Goal: Task Accomplishment & Management: Use online tool/utility

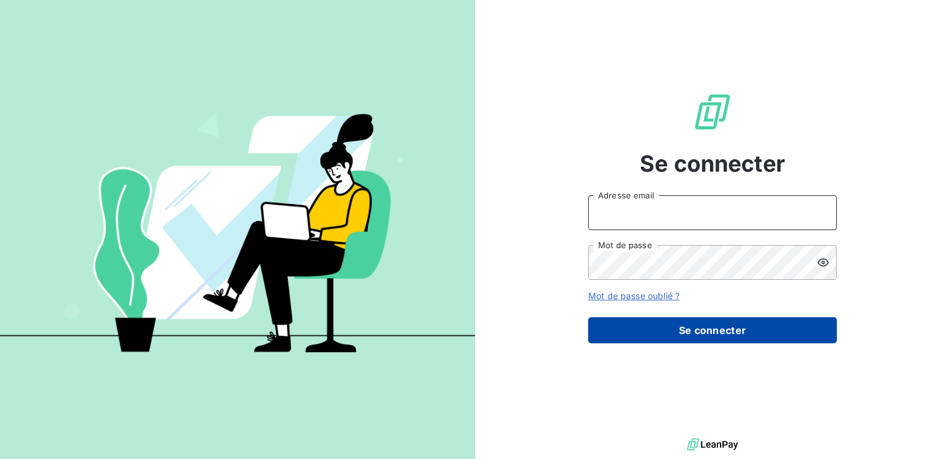
type input "c.preschoux@bapvenissieux.com"
click at [642, 326] on button "Se connecter" at bounding box center [712, 330] width 249 height 26
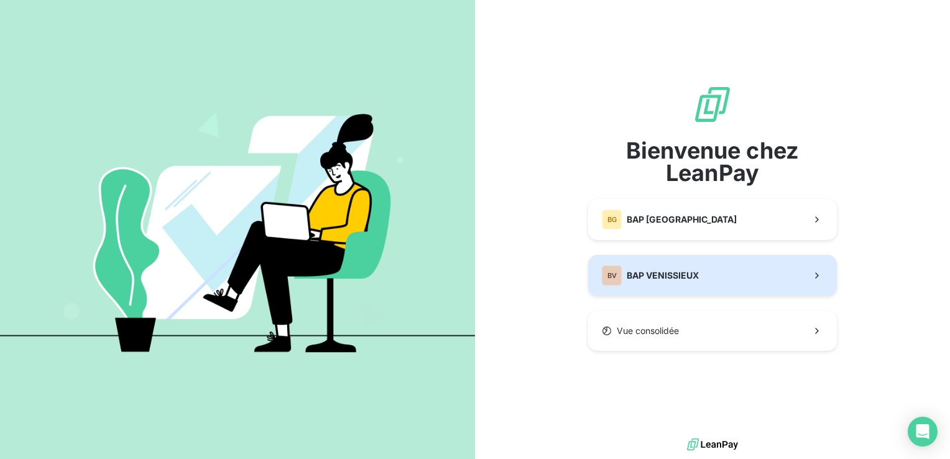
click at [662, 282] on span "BAP VENISSIEUX" at bounding box center [663, 275] width 72 height 12
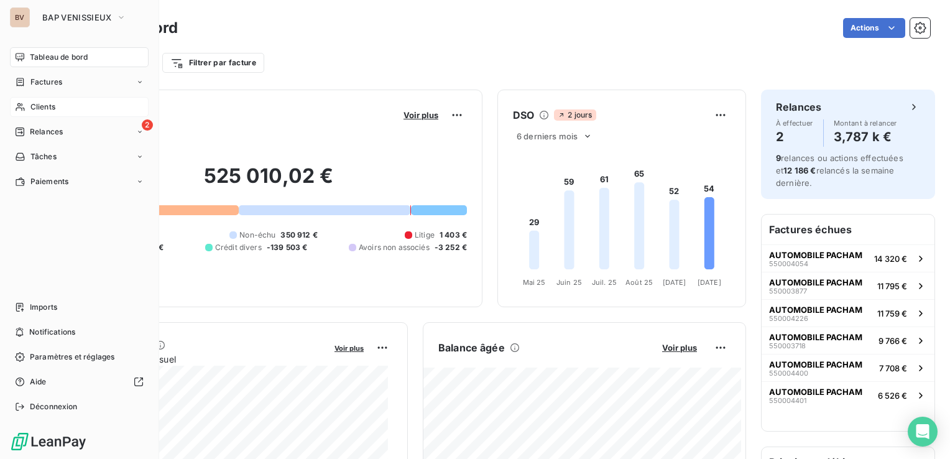
click at [43, 103] on span "Clients" at bounding box center [42, 106] width 25 height 11
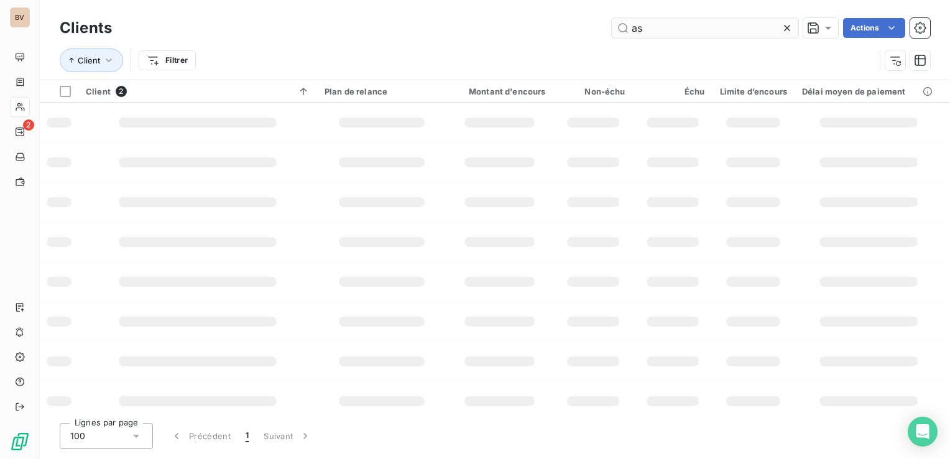
type input "a"
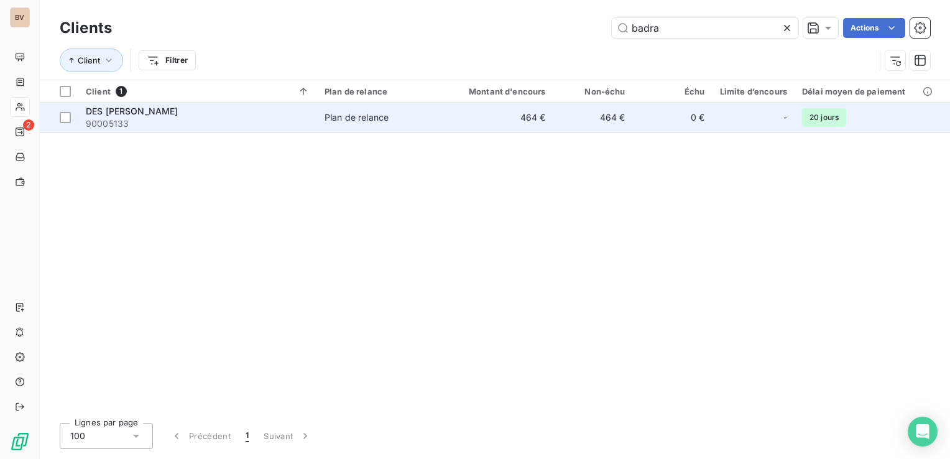
type input "badra"
click at [119, 114] on span "DES BADRAIS" at bounding box center [132, 111] width 93 height 11
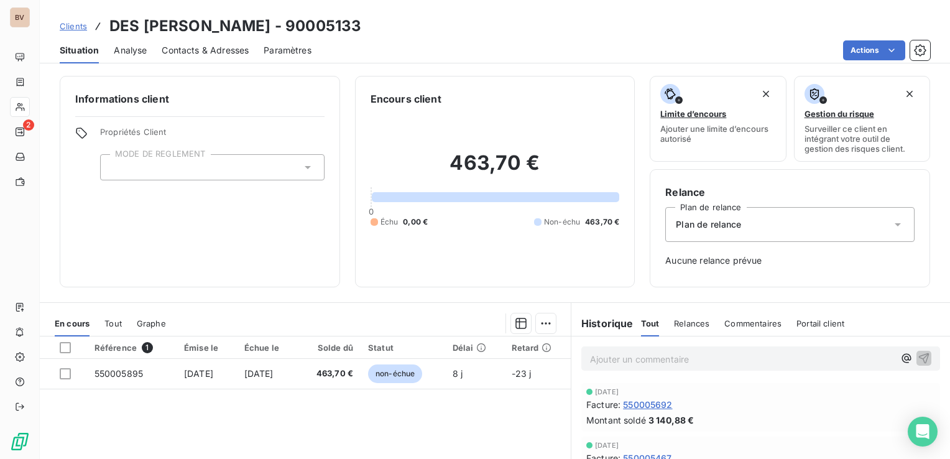
click at [113, 324] on span "Tout" at bounding box center [112, 323] width 17 height 10
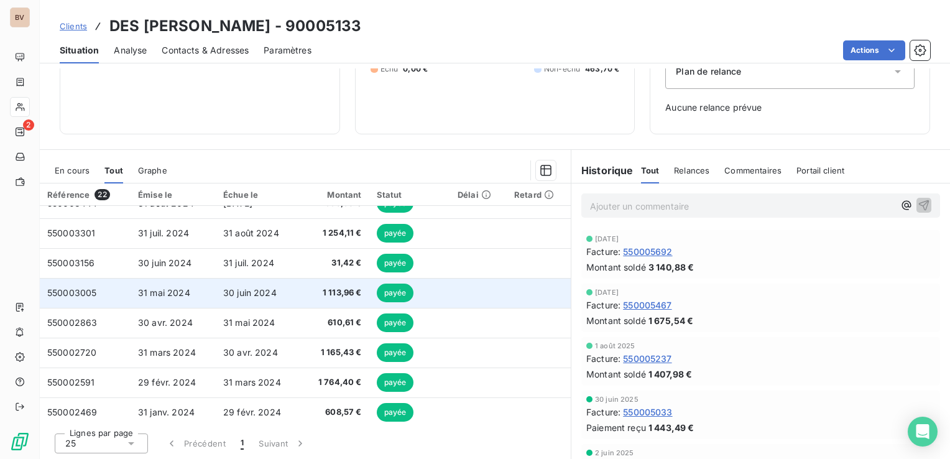
scroll to position [440, 0]
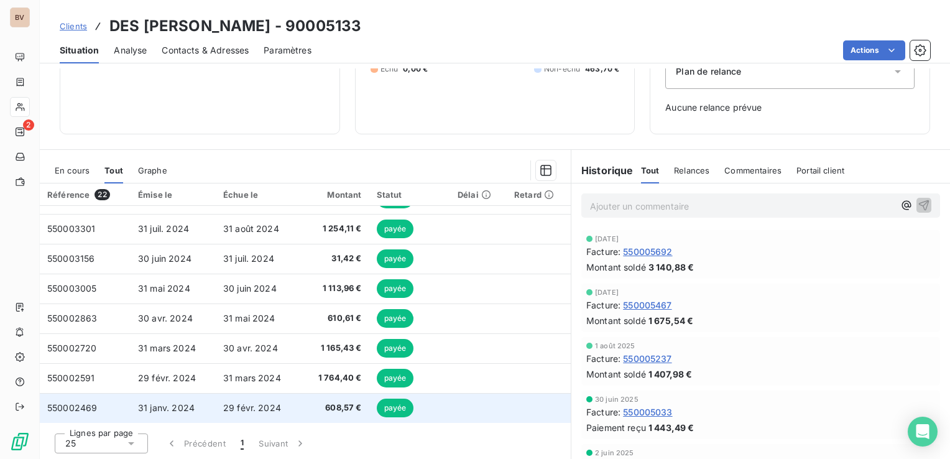
click at [57, 401] on td "550002469" at bounding box center [85, 408] width 91 height 30
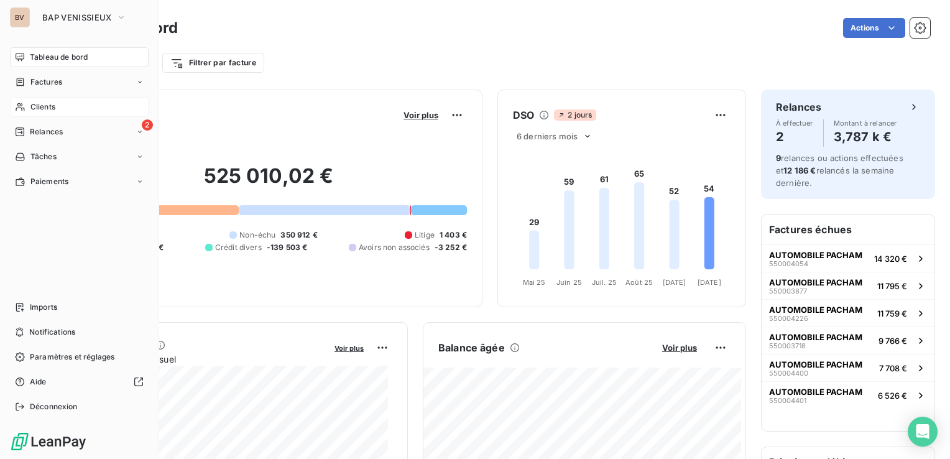
click at [53, 101] on span "Clients" at bounding box center [42, 106] width 25 height 11
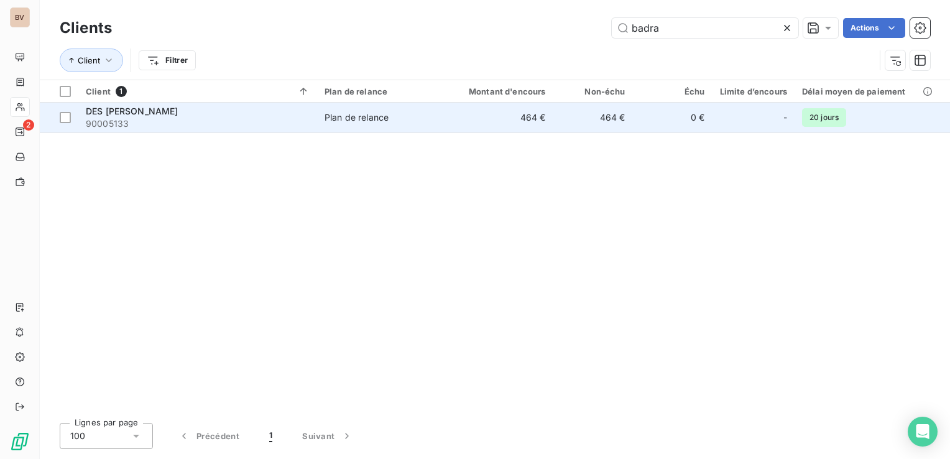
type input "badra"
click at [108, 112] on span "DES BADRAIS" at bounding box center [132, 111] width 93 height 11
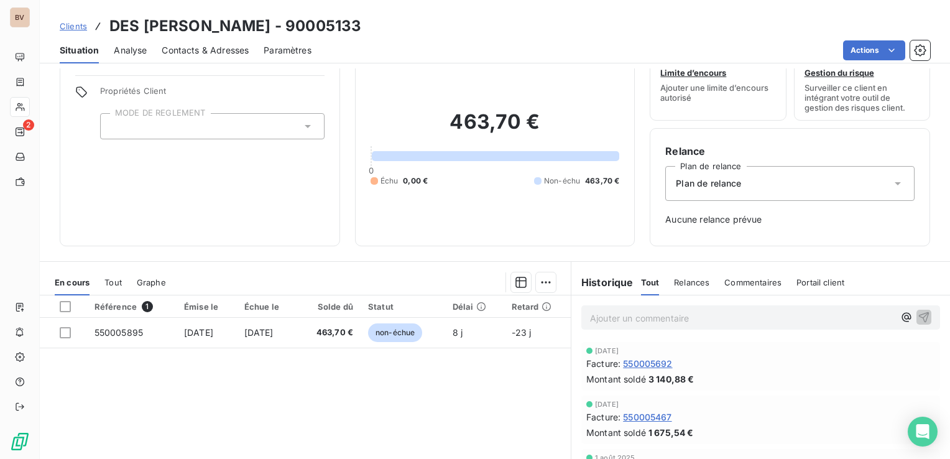
scroll to position [62, 0]
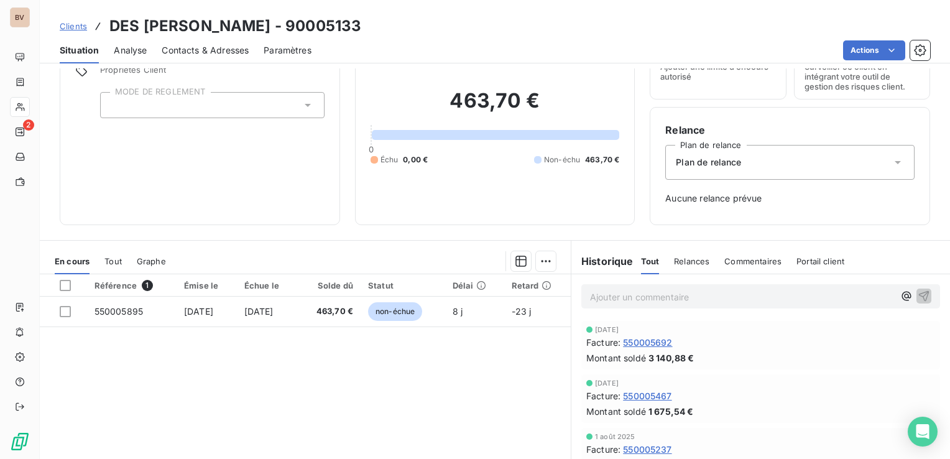
click at [111, 257] on span "Tout" at bounding box center [112, 261] width 17 height 10
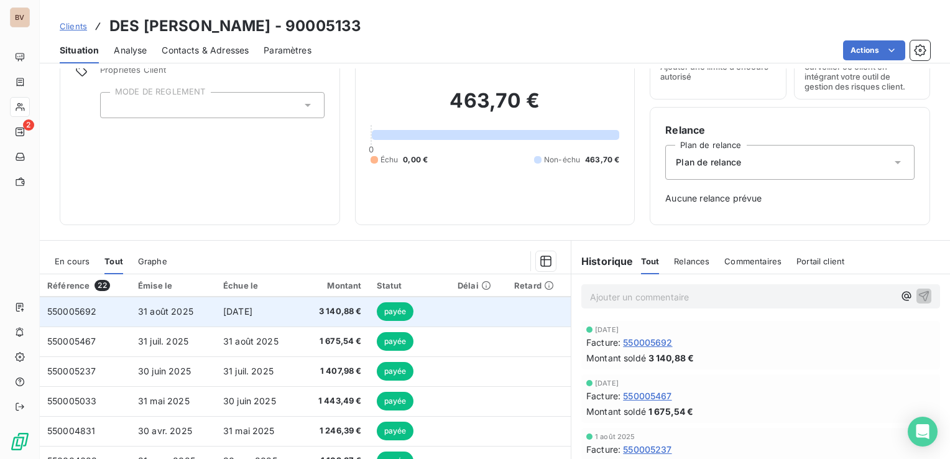
scroll to position [0, 0]
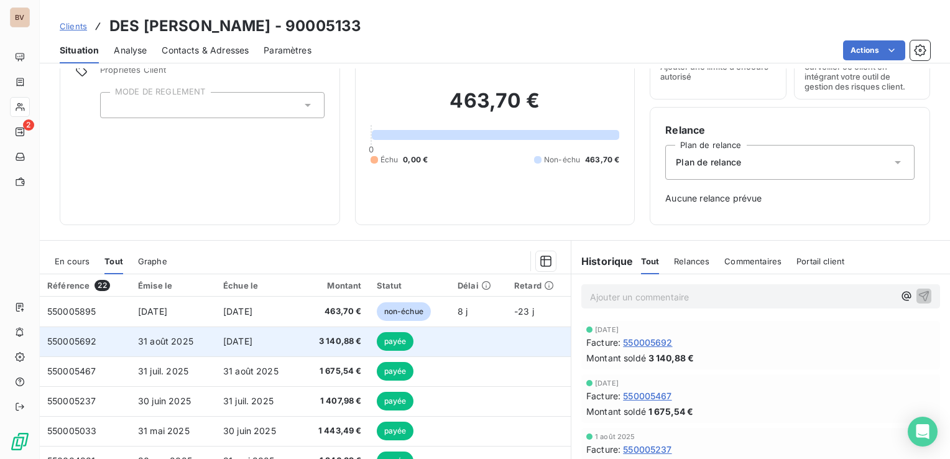
click at [80, 346] on span "550005692" at bounding box center [71, 341] width 49 height 11
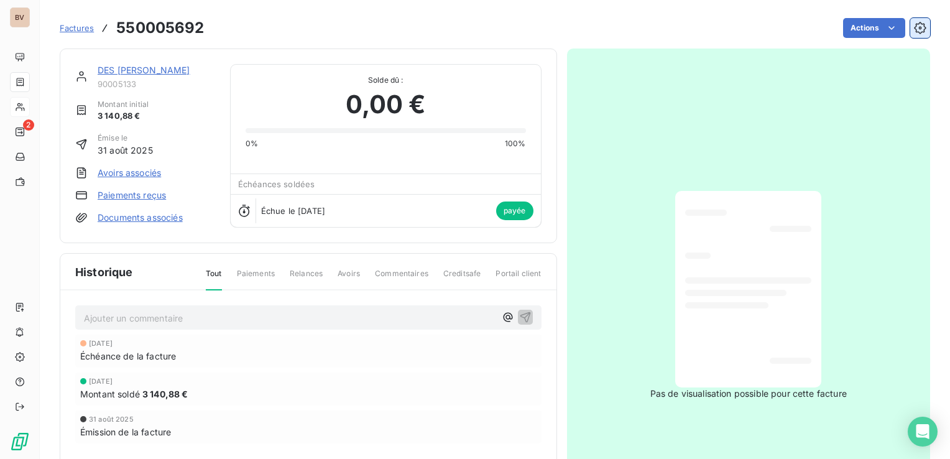
click at [914, 26] on icon "button" at bounding box center [920, 28] width 12 height 12
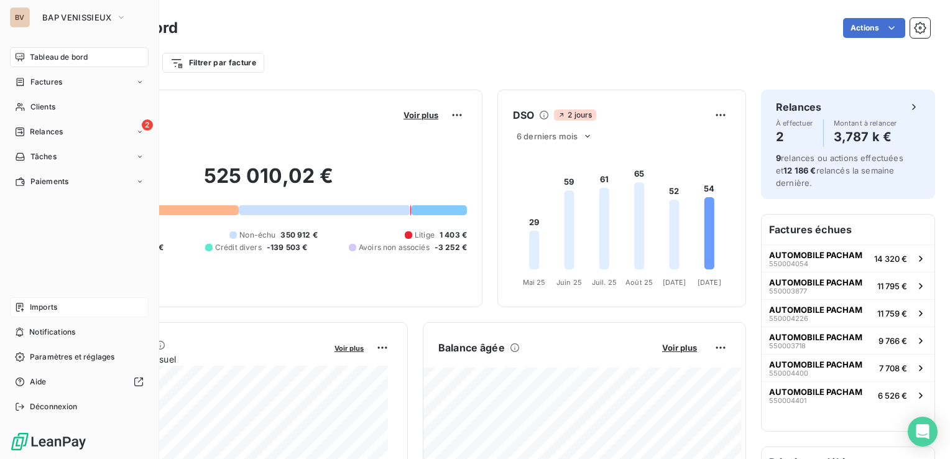
click at [32, 305] on span "Imports" at bounding box center [43, 306] width 27 height 11
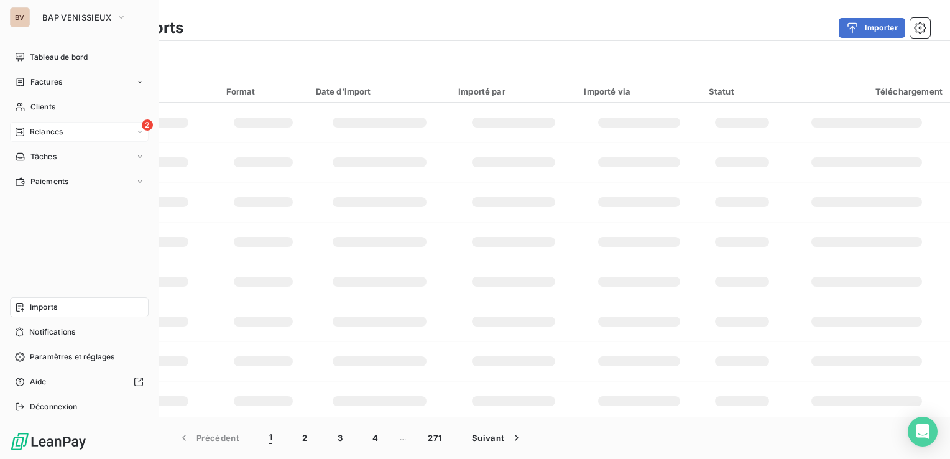
click at [46, 131] on span "Relances" at bounding box center [46, 131] width 33 height 11
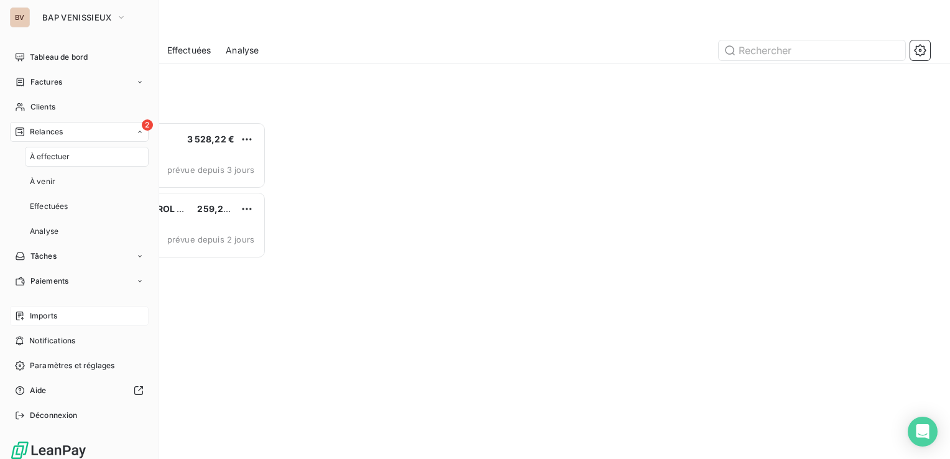
scroll to position [328, 196]
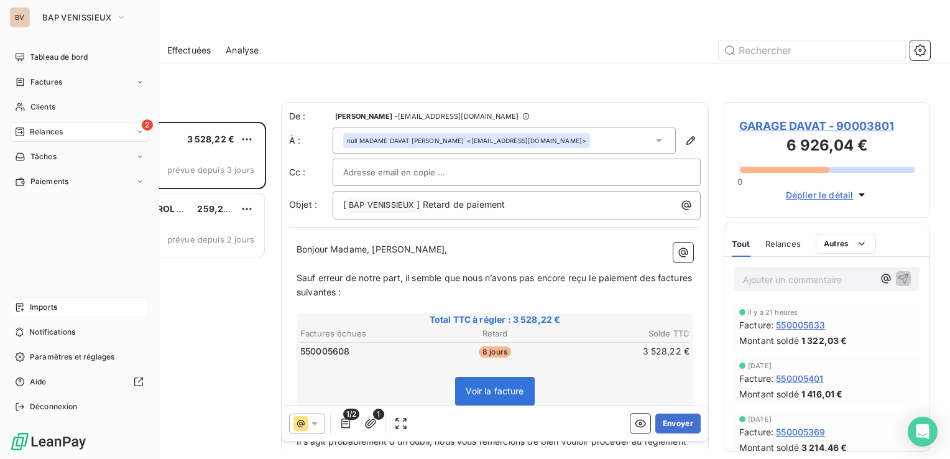
click at [37, 310] on span "Imports" at bounding box center [43, 306] width 27 height 11
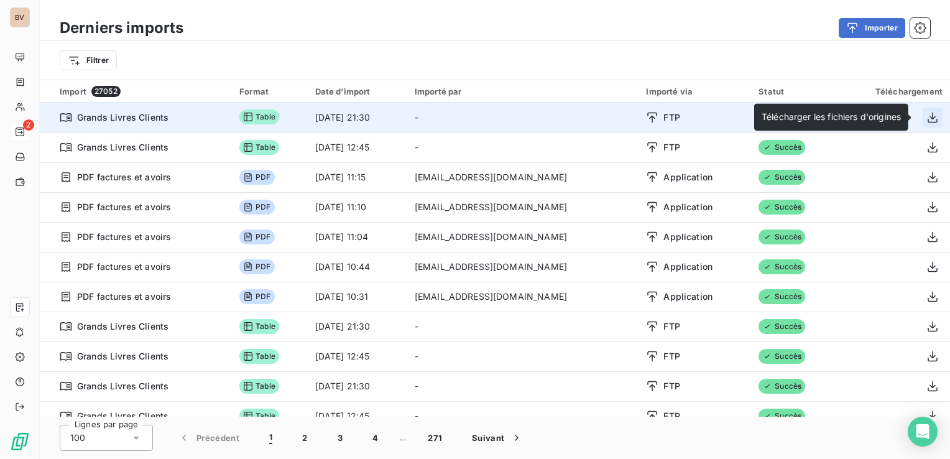
click at [926, 118] on icon "button" at bounding box center [932, 117] width 12 height 12
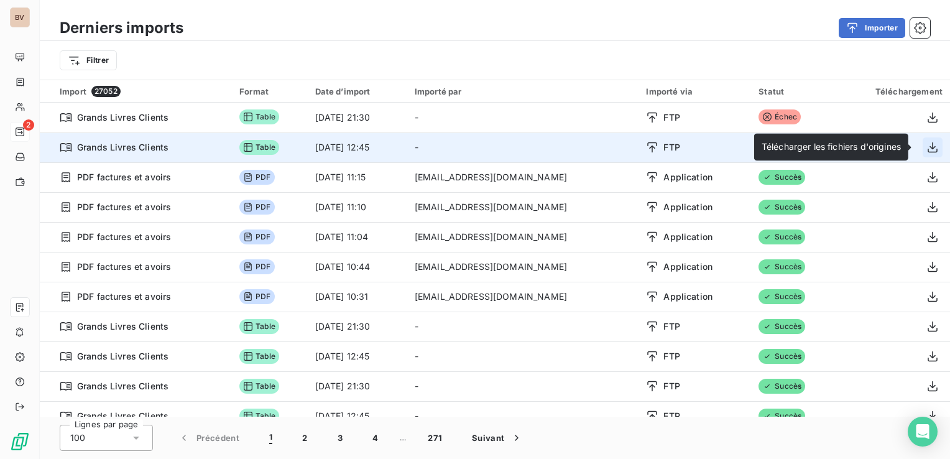
click at [927, 146] on icon "button" at bounding box center [932, 147] width 10 height 11
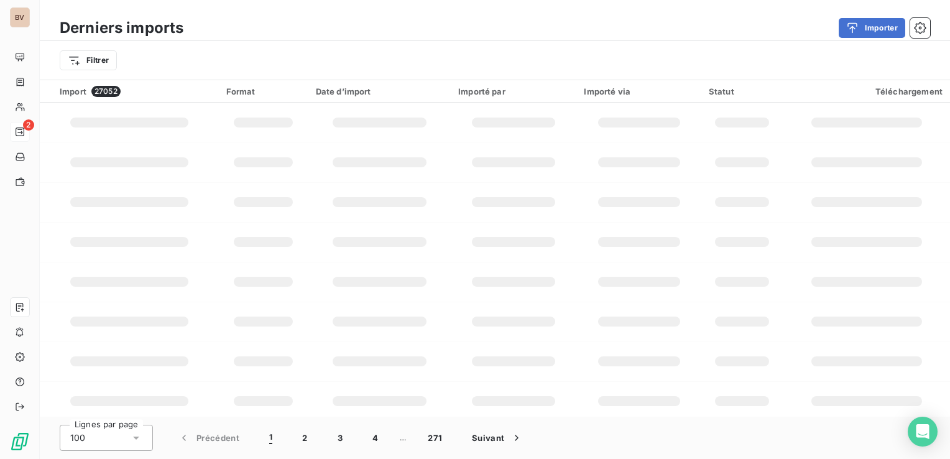
click at [620, 18] on div "Importer" at bounding box center [564, 28] width 732 height 20
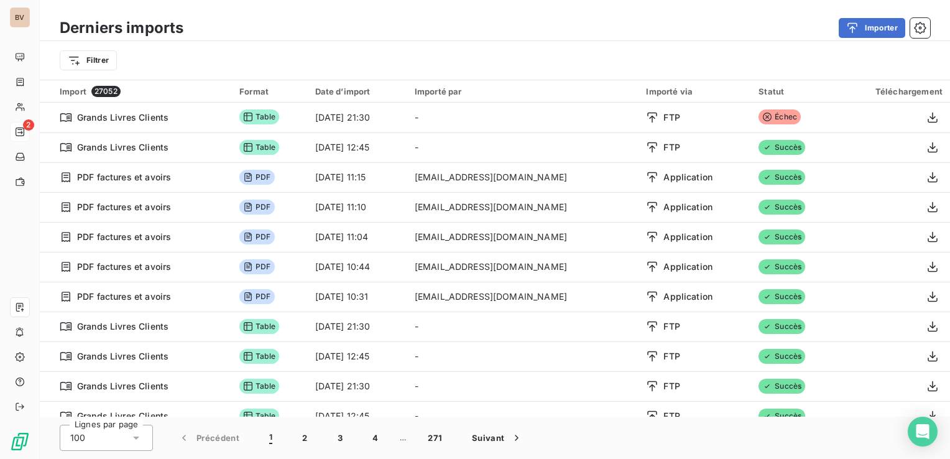
click at [530, 18] on div "Importer" at bounding box center [564, 28] width 732 height 20
click at [453, 16] on div "Derniers imports Importer" at bounding box center [495, 28] width 910 height 26
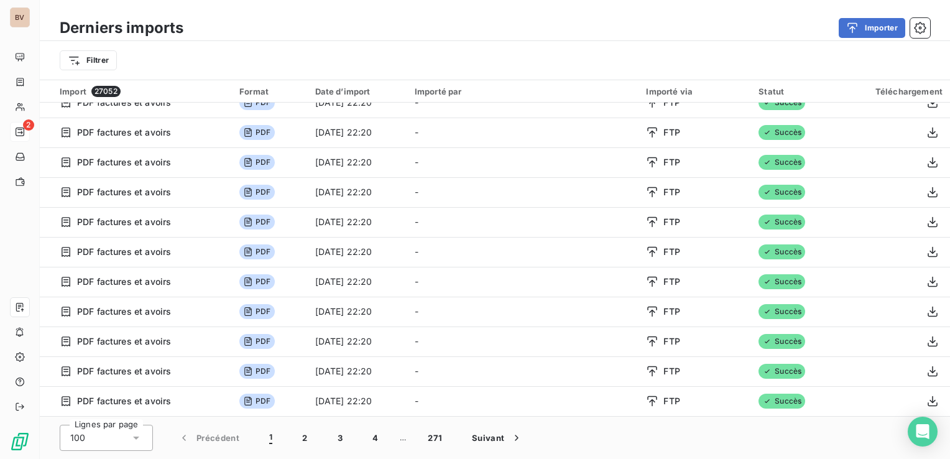
scroll to position [124, 0]
